Goal: Task Accomplishment & Management: Complete application form

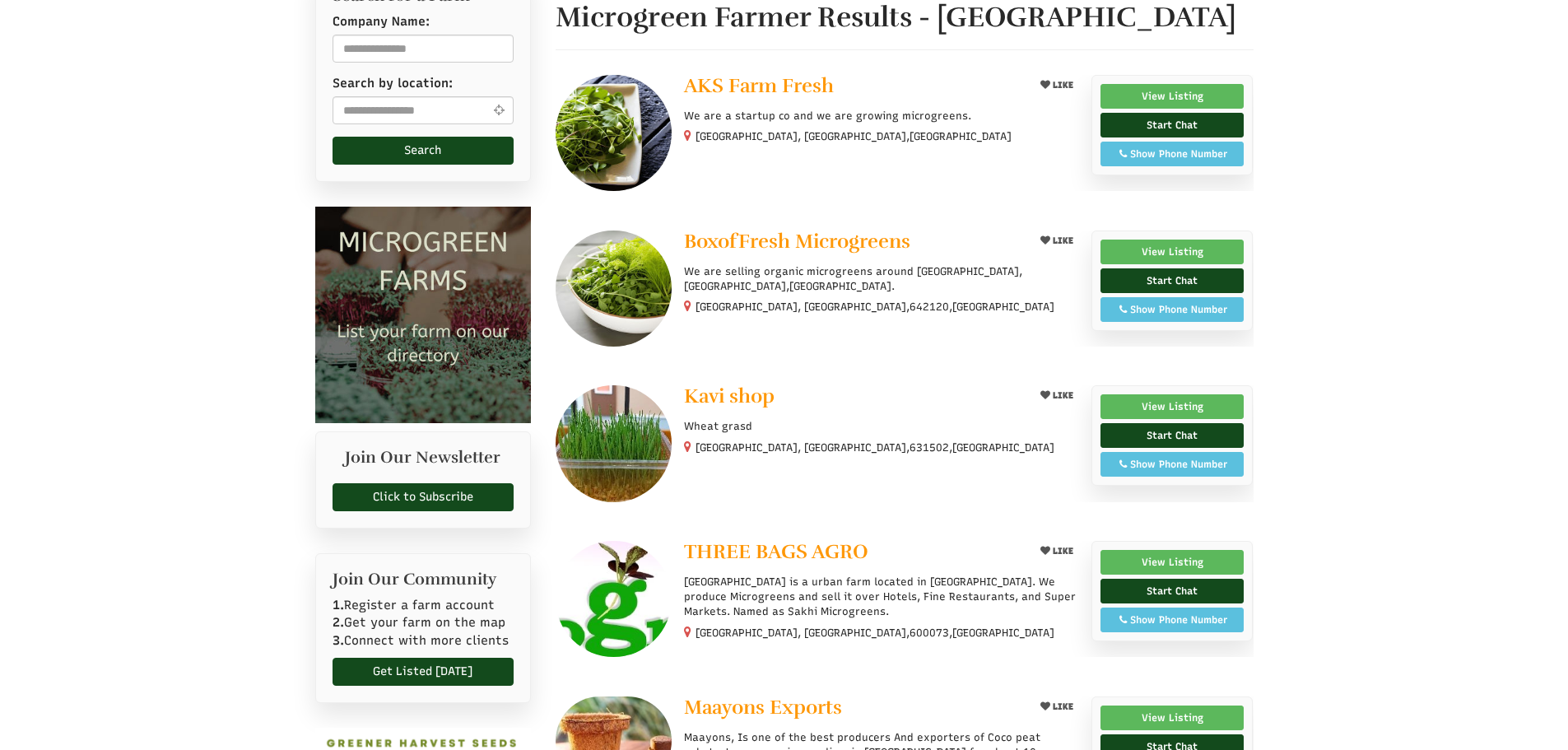
select select "Language Translate Widget"
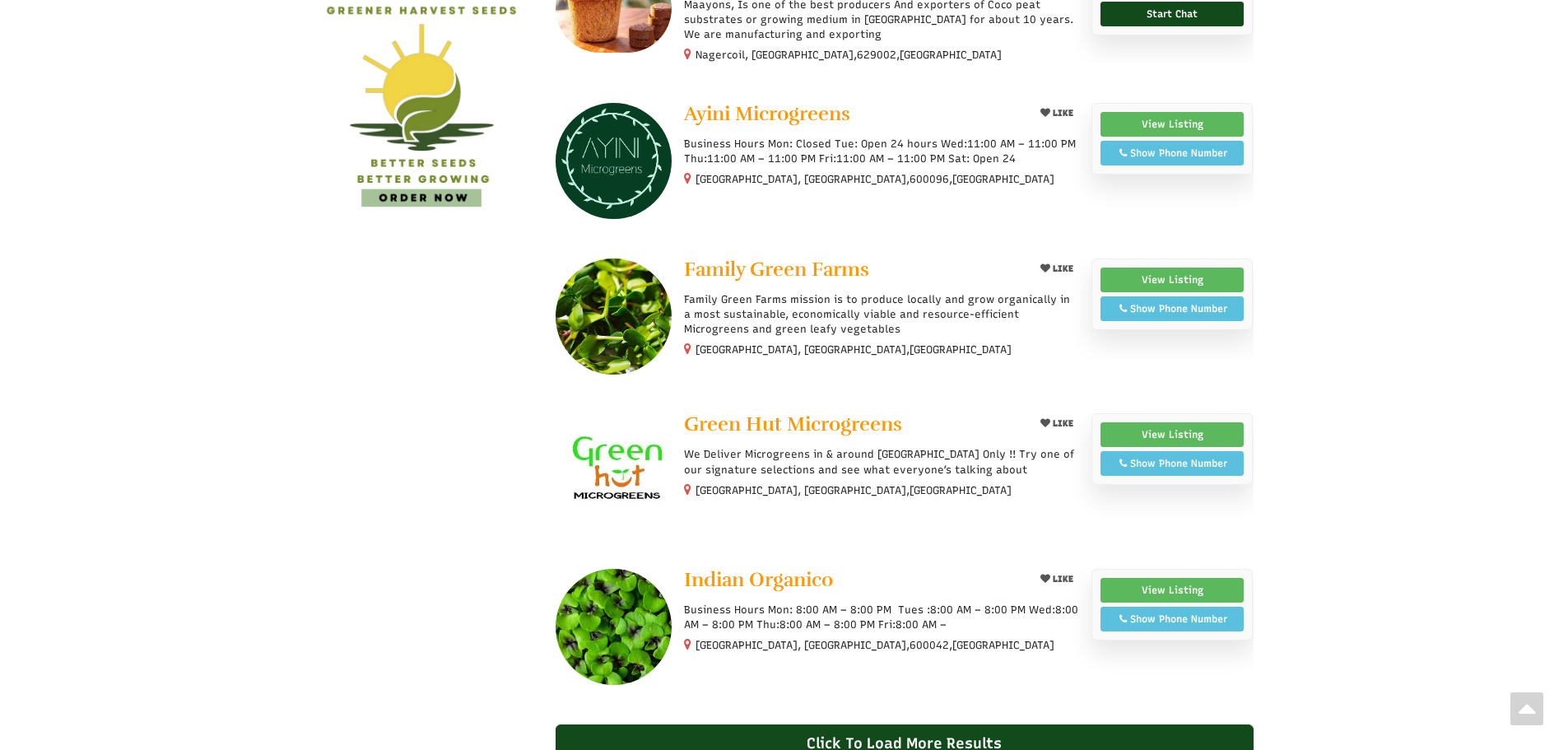
scroll to position [1234, 0]
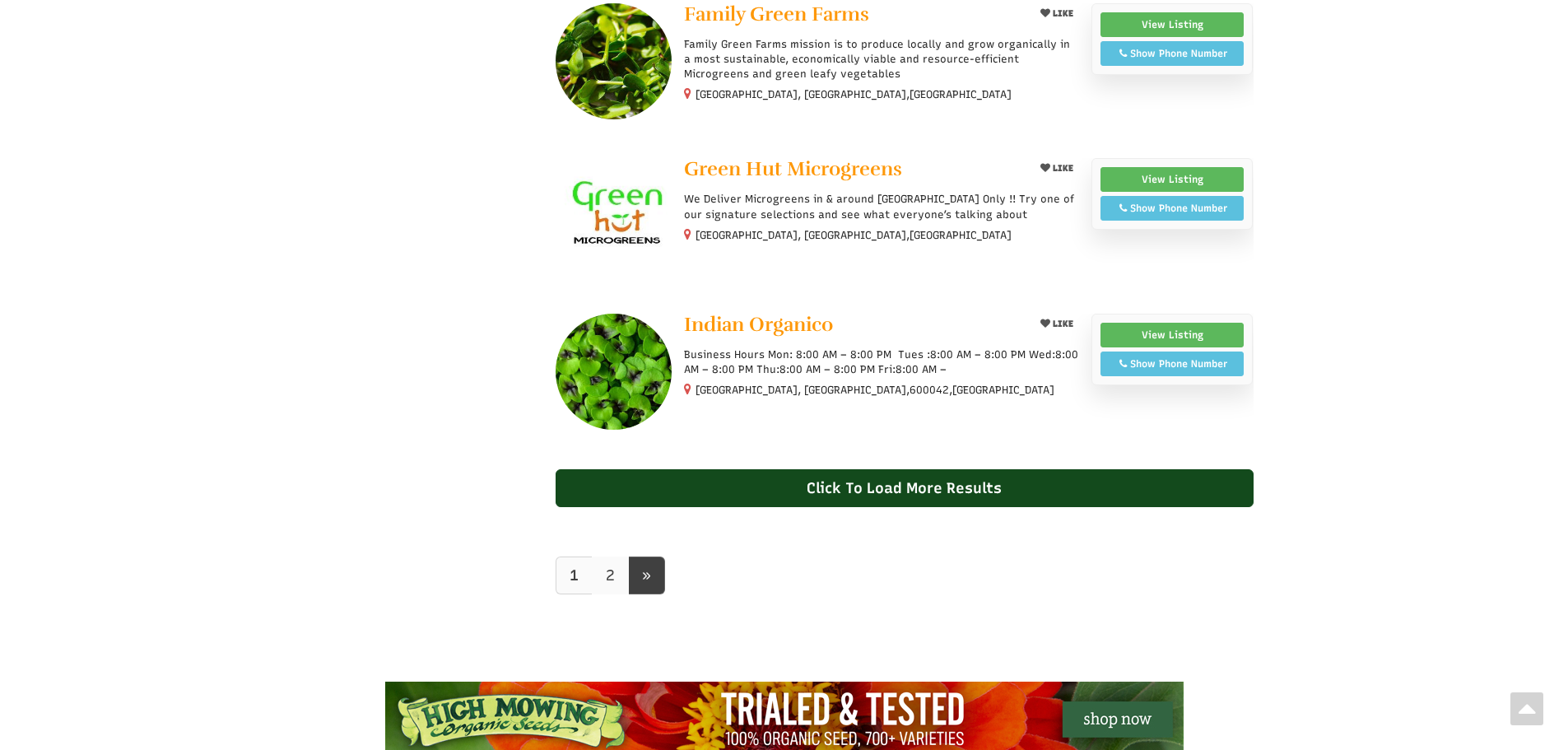
click at [606, 571] on link "2" at bounding box center [610, 575] width 37 height 37
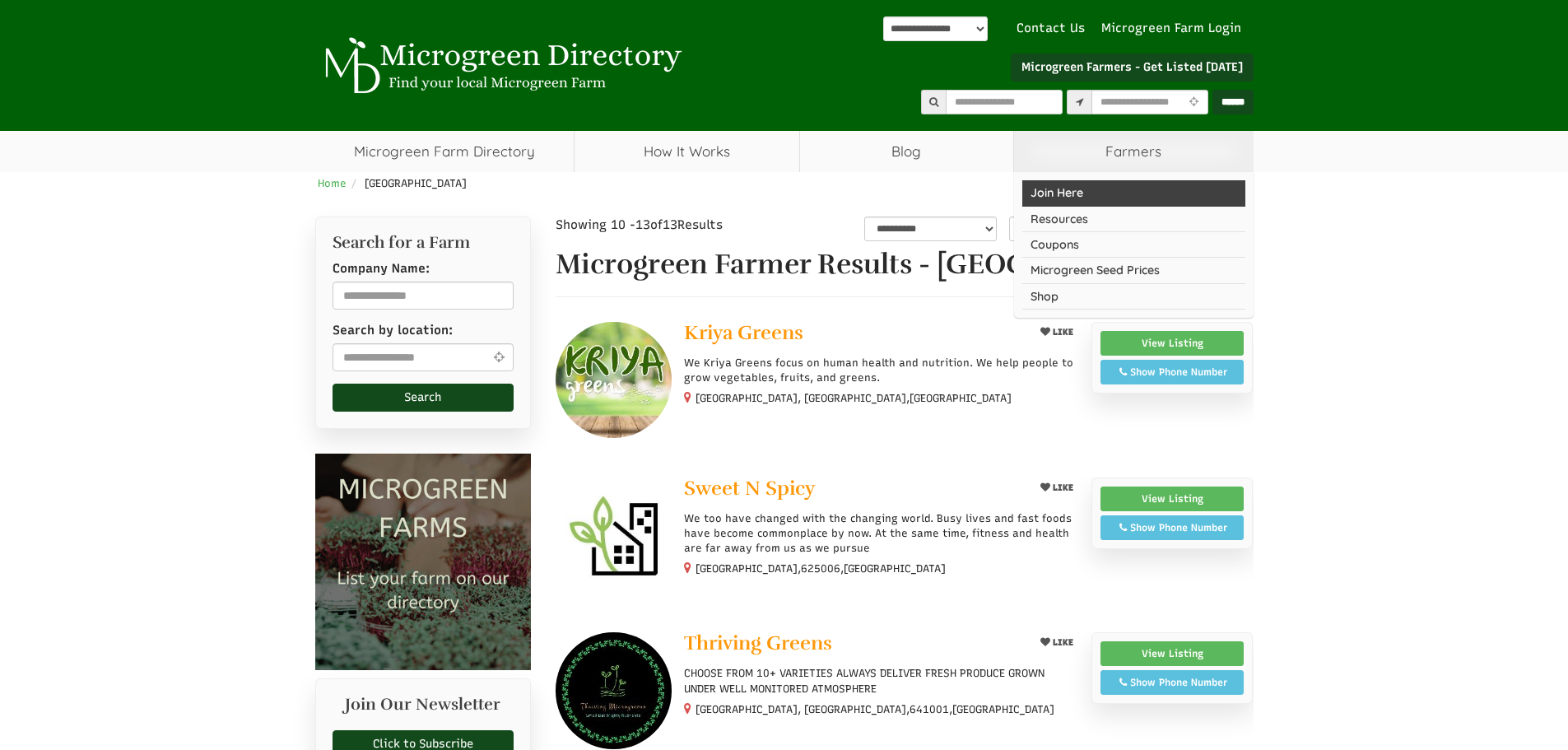
click at [1072, 197] on link "Join Here" at bounding box center [1134, 193] width 223 height 26
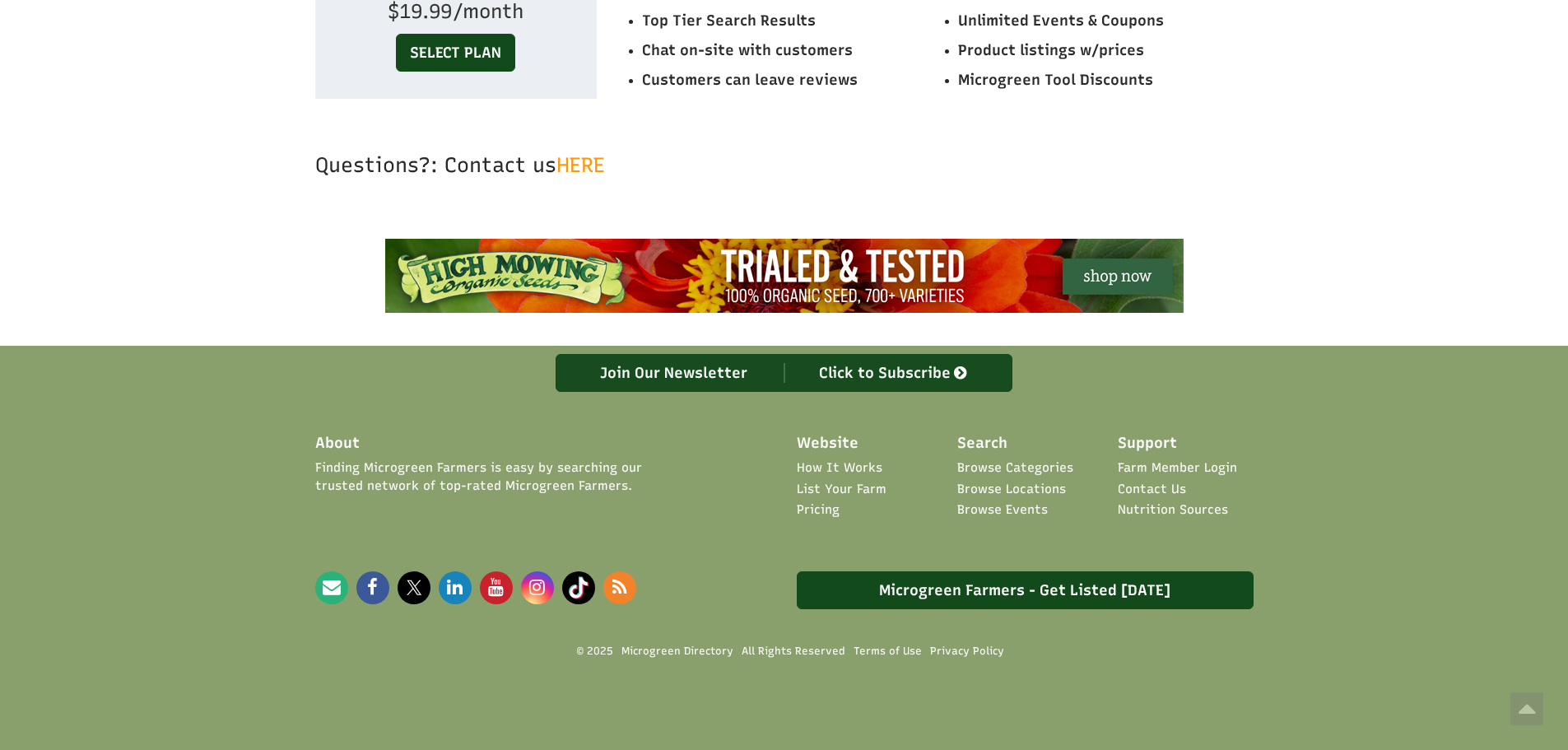
scroll to position [5266, 0]
